Goal: Task Accomplishment & Management: Complete application form

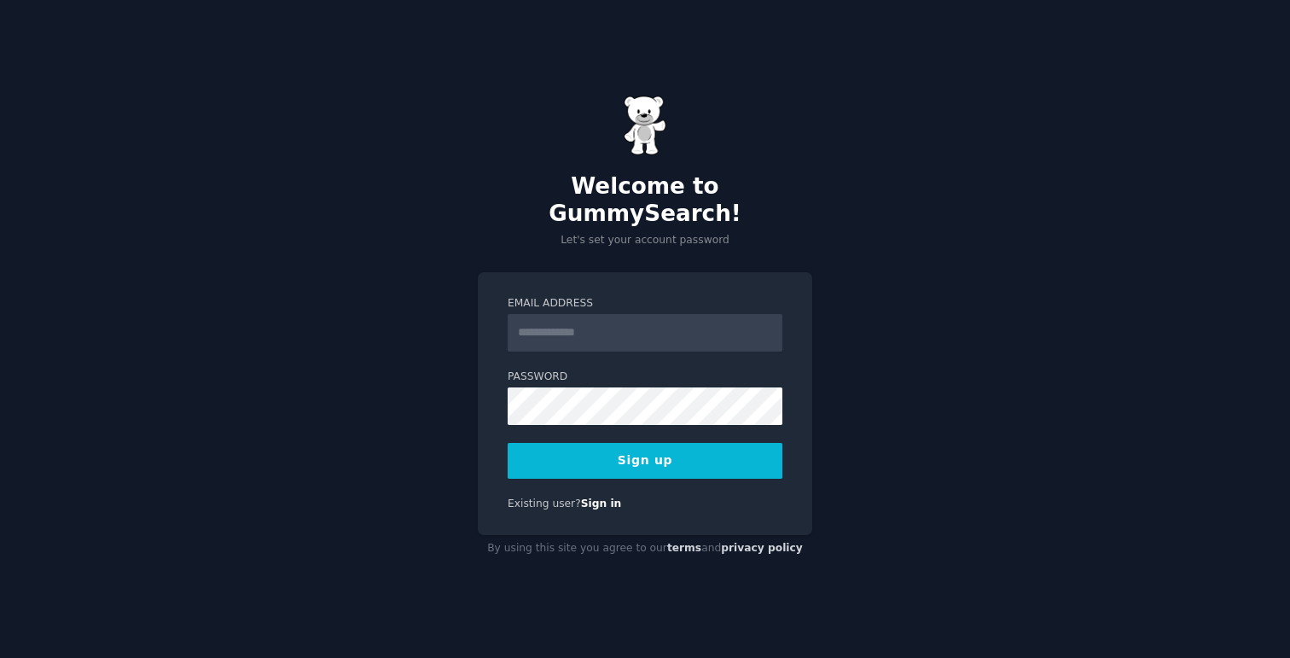
click at [611, 317] on input "Email Address" at bounding box center [645, 333] width 275 height 38
type input "**********"
click at [429, 336] on div "**********" at bounding box center [645, 329] width 1290 height 658
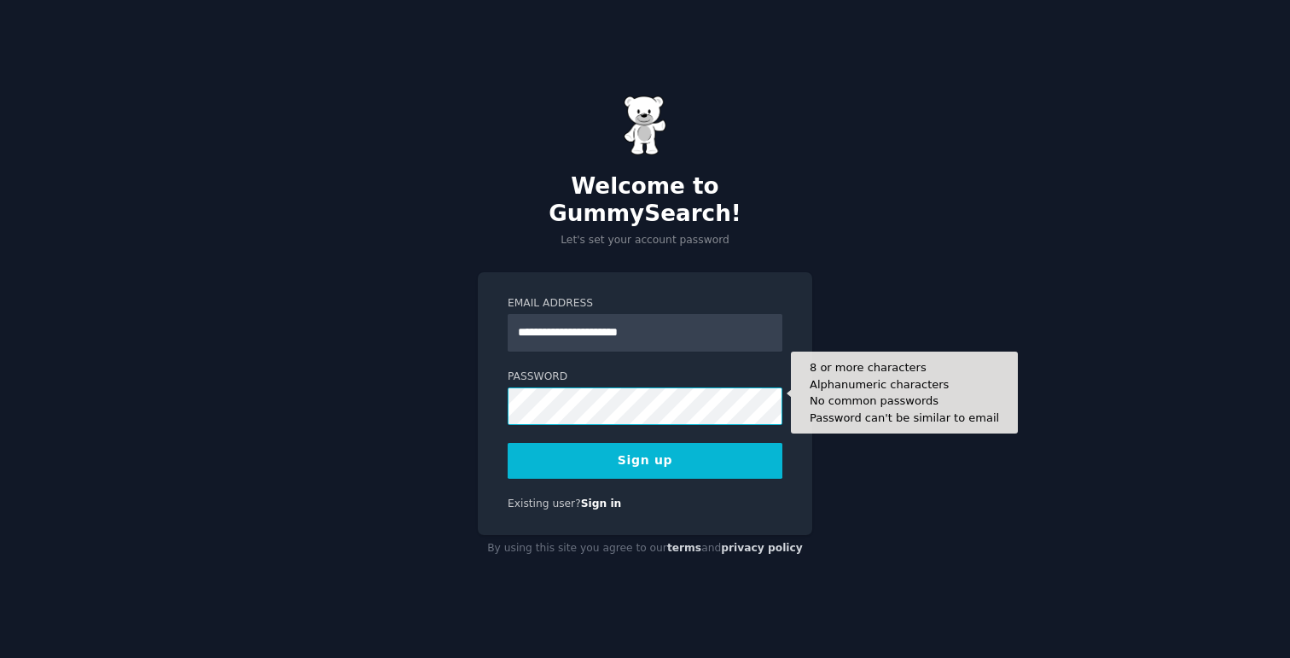
click at [508, 443] on button "Sign up" at bounding box center [645, 461] width 275 height 36
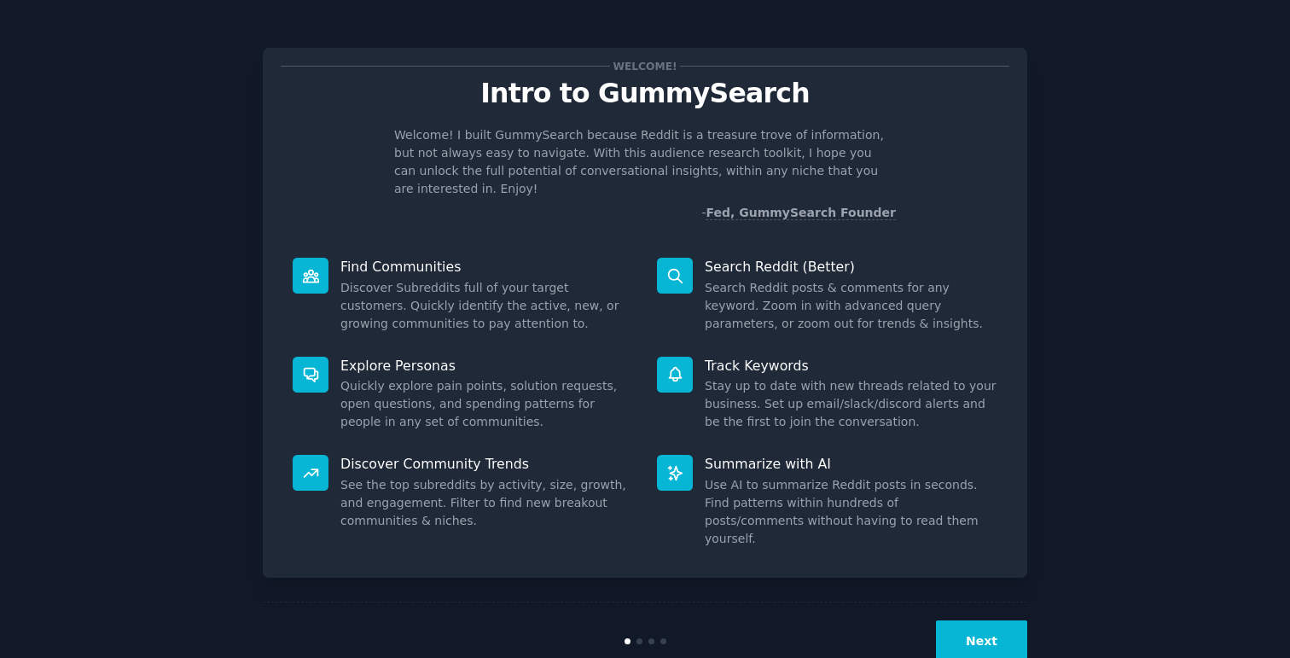
click at [968, 620] on button "Next" at bounding box center [981, 641] width 91 height 42
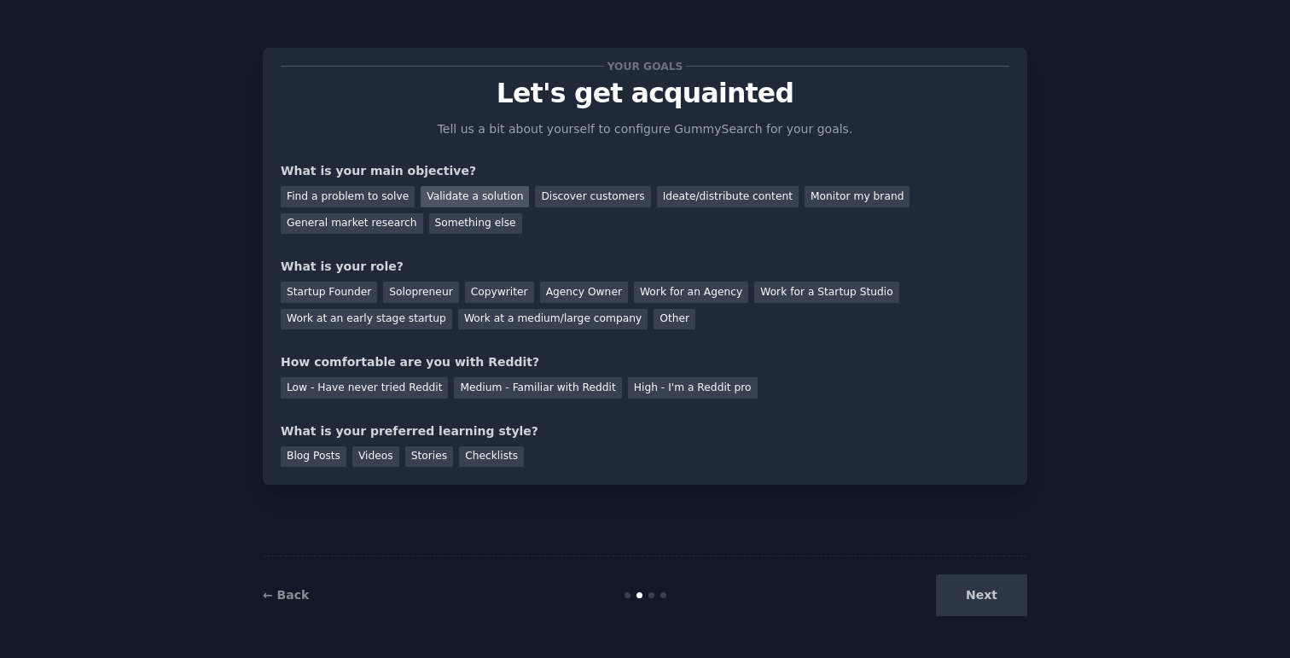
click at [459, 200] on div "Validate a solution" at bounding box center [475, 196] width 108 height 21
click at [358, 194] on div "Find a problem to solve" at bounding box center [348, 196] width 134 height 21
click at [475, 193] on div "Validate a solution" at bounding box center [475, 196] width 108 height 21
click at [423, 293] on div "Solopreneur" at bounding box center [420, 292] width 75 height 21
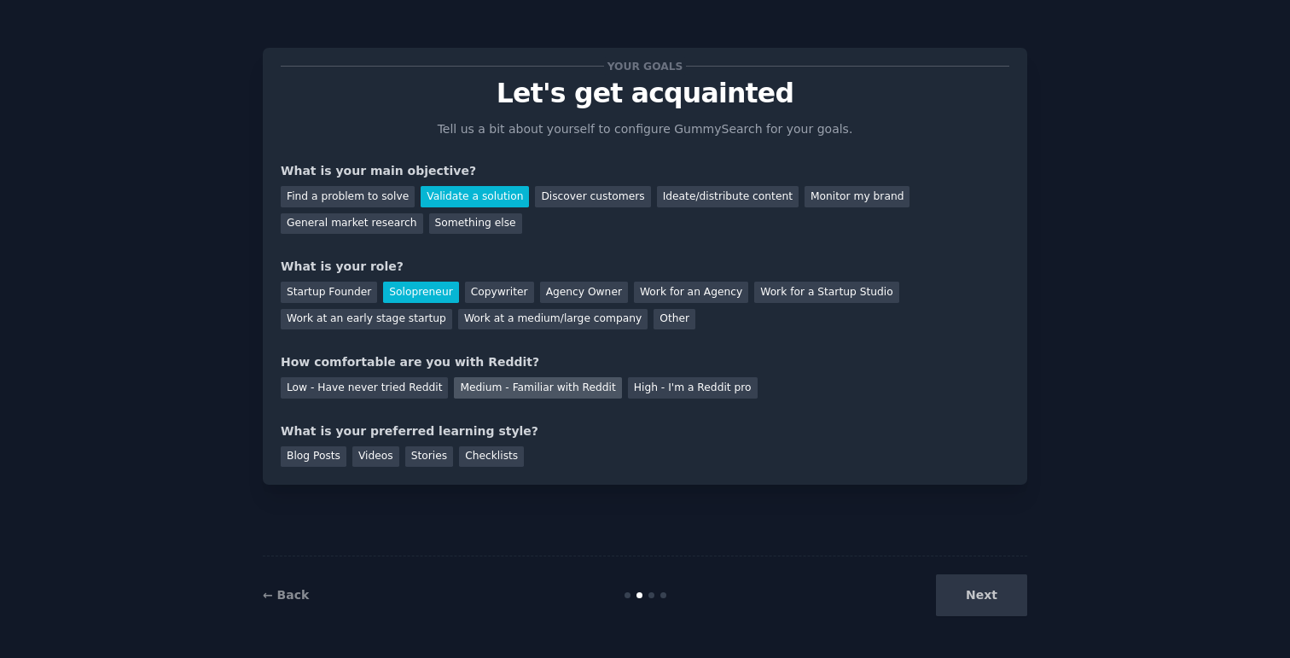
click at [526, 390] on div "Medium - Familiar with Reddit" at bounding box center [537, 387] width 167 height 21
click at [481, 455] on div "Checklists" at bounding box center [491, 456] width 65 height 21
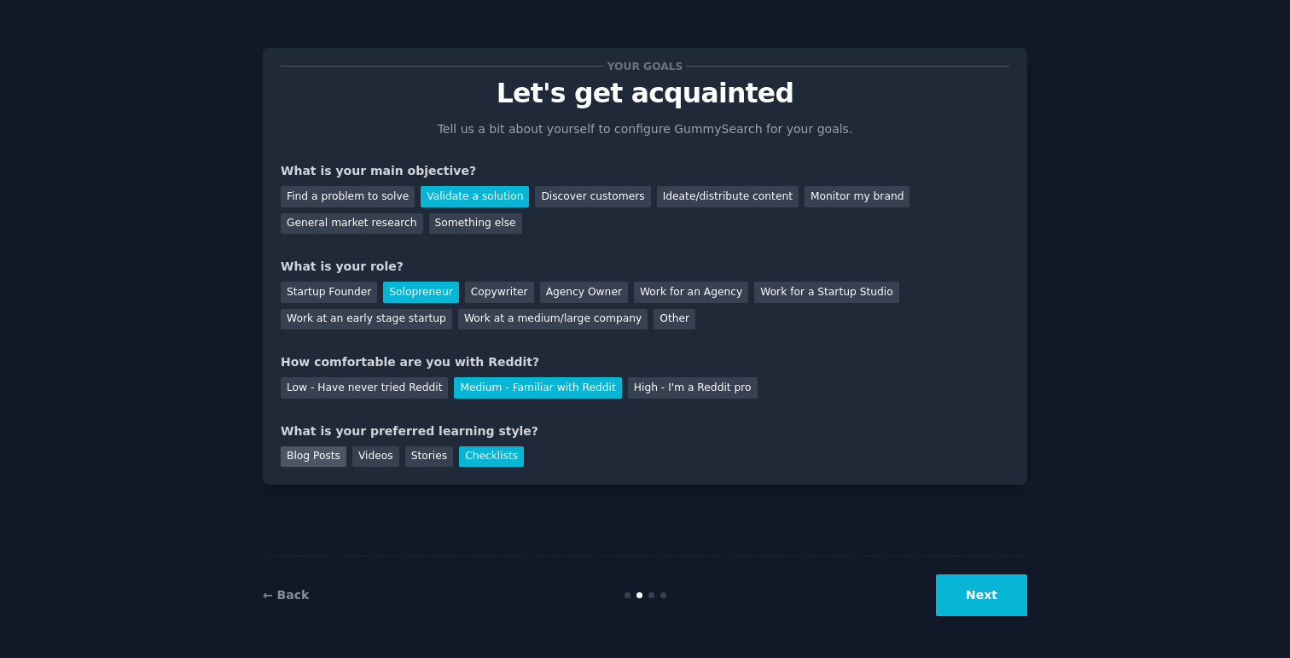
click at [295, 458] on div "Blog Posts" at bounding box center [314, 456] width 66 height 21
click at [483, 473] on div "Your goals Let's get acquainted Tell us a bit about yourself to configure Gummy…" at bounding box center [645, 266] width 764 height 437
click at [484, 464] on div "Checklists" at bounding box center [491, 456] width 65 height 21
click at [994, 598] on button "Next" at bounding box center [981, 595] width 91 height 42
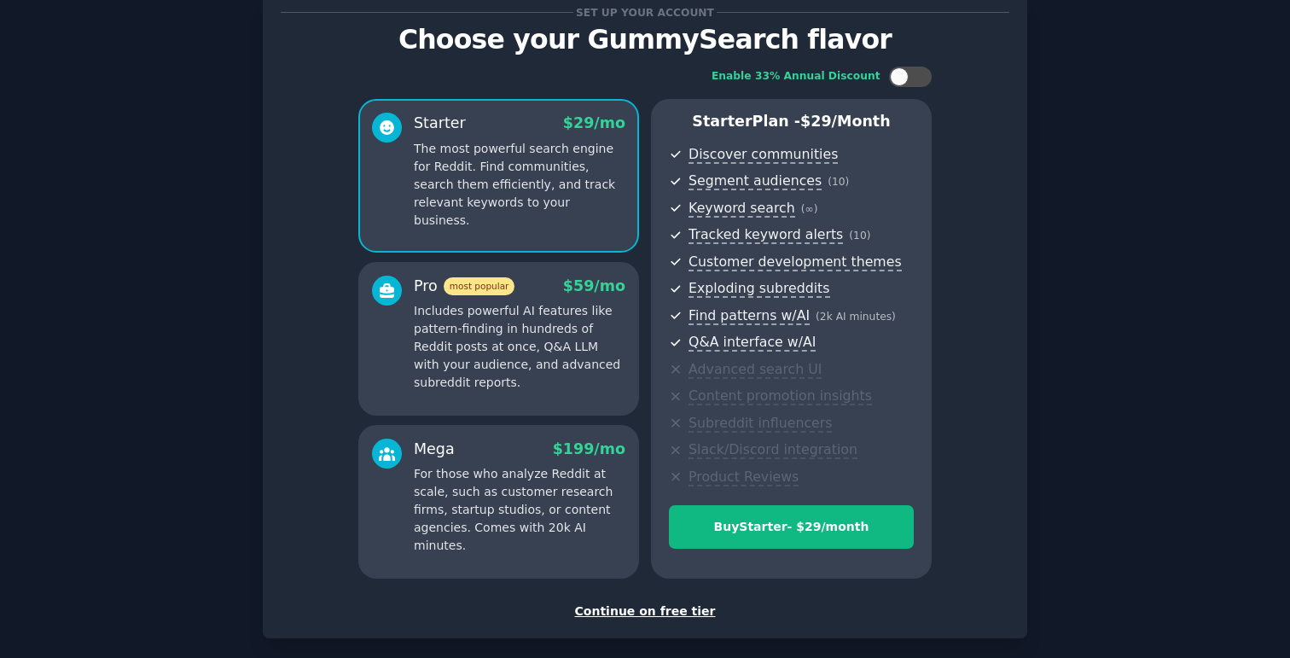
scroll to position [136, 0]
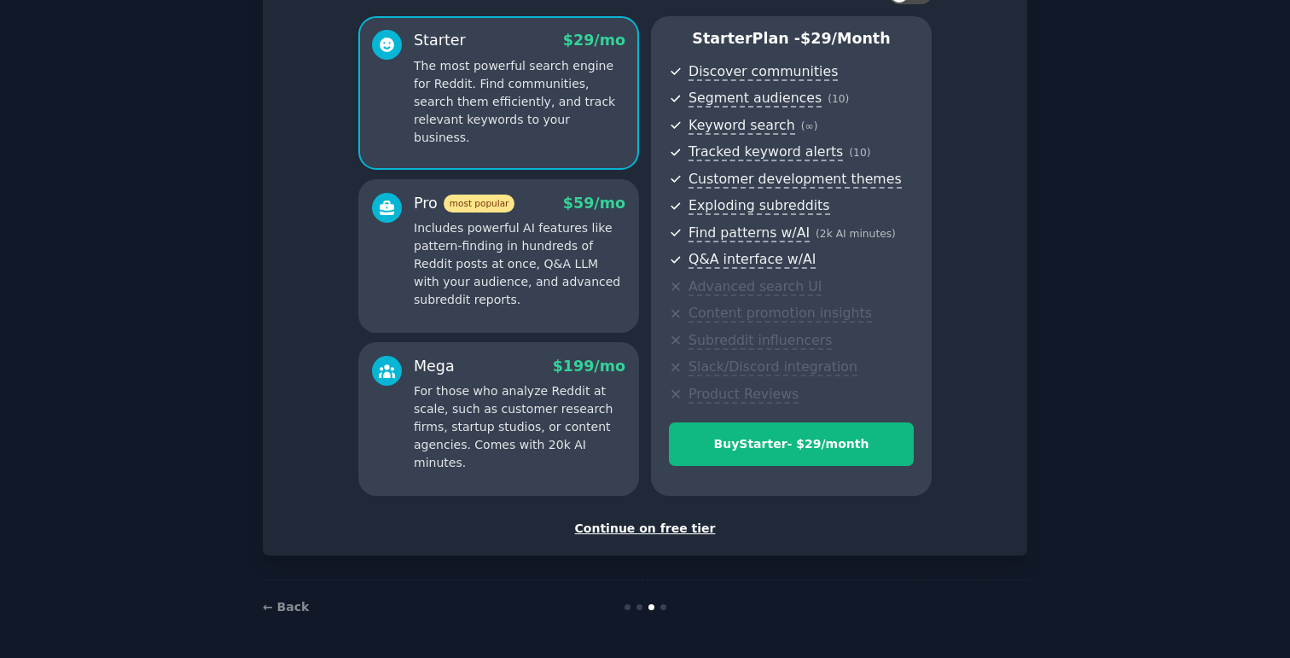
click at [613, 531] on div "Continue on free tier" at bounding box center [645, 529] width 729 height 18
